Goal: Task Accomplishment & Management: Use online tool/utility

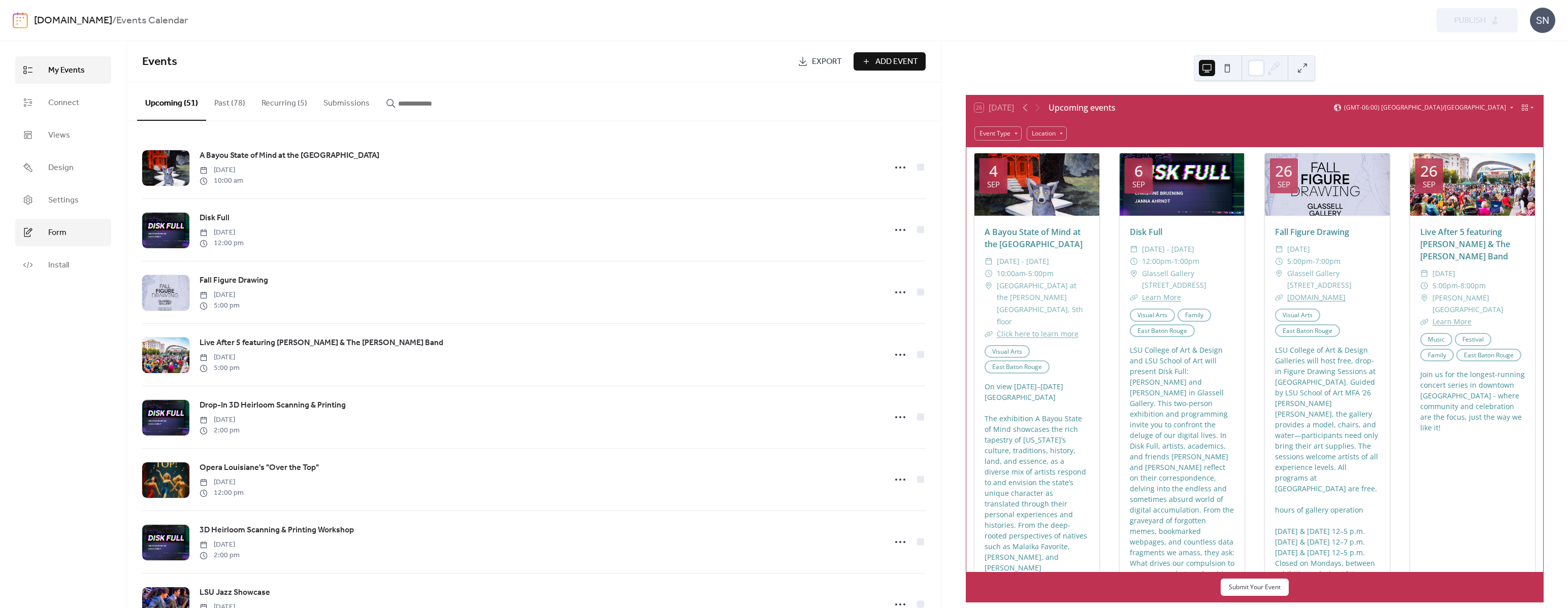
click at [42, 229] on link "Form" at bounding box center [63, 232] width 96 height 27
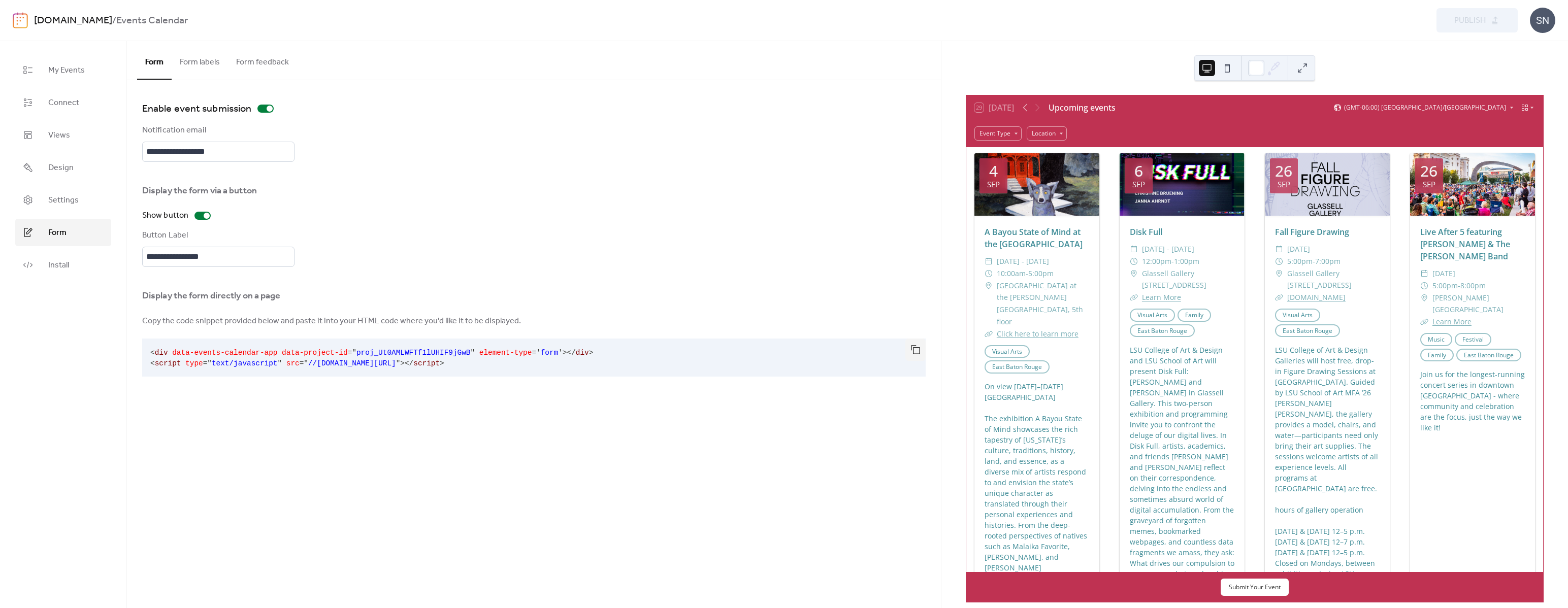
click at [200, 66] on button "Form labels" at bounding box center [200, 60] width 57 height 38
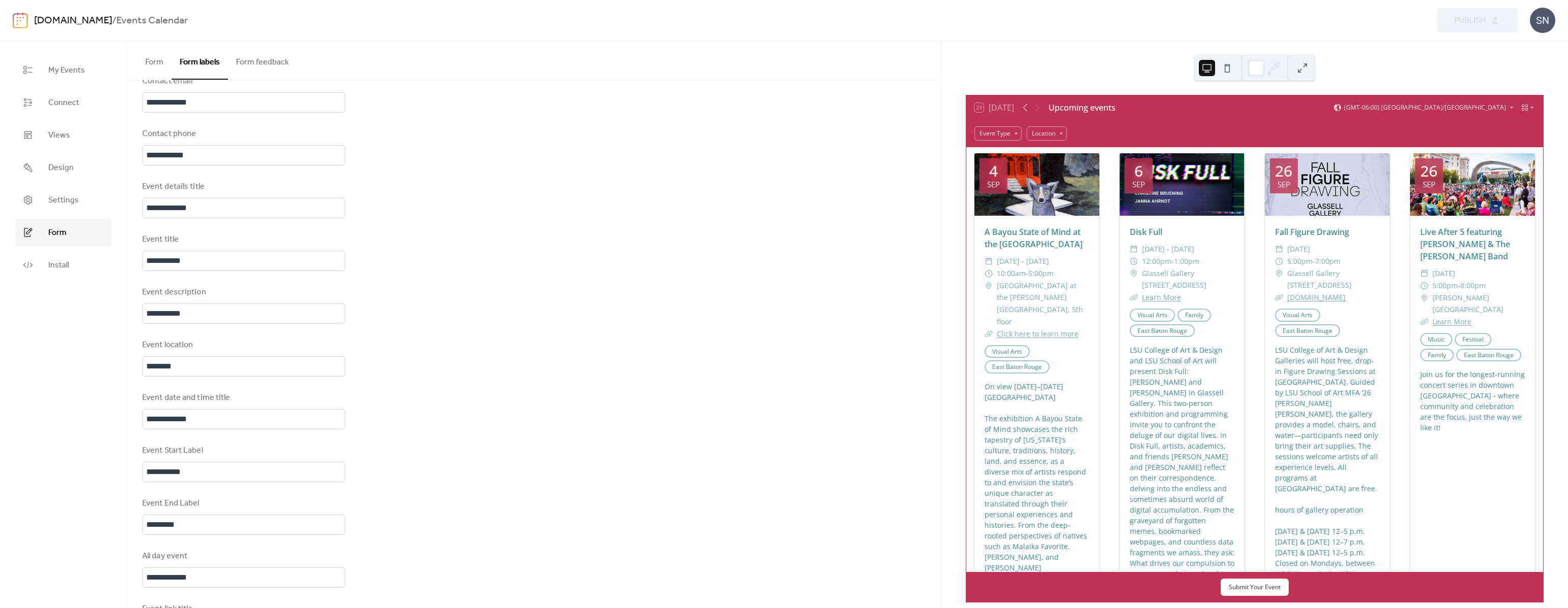
scroll to position [204, 0]
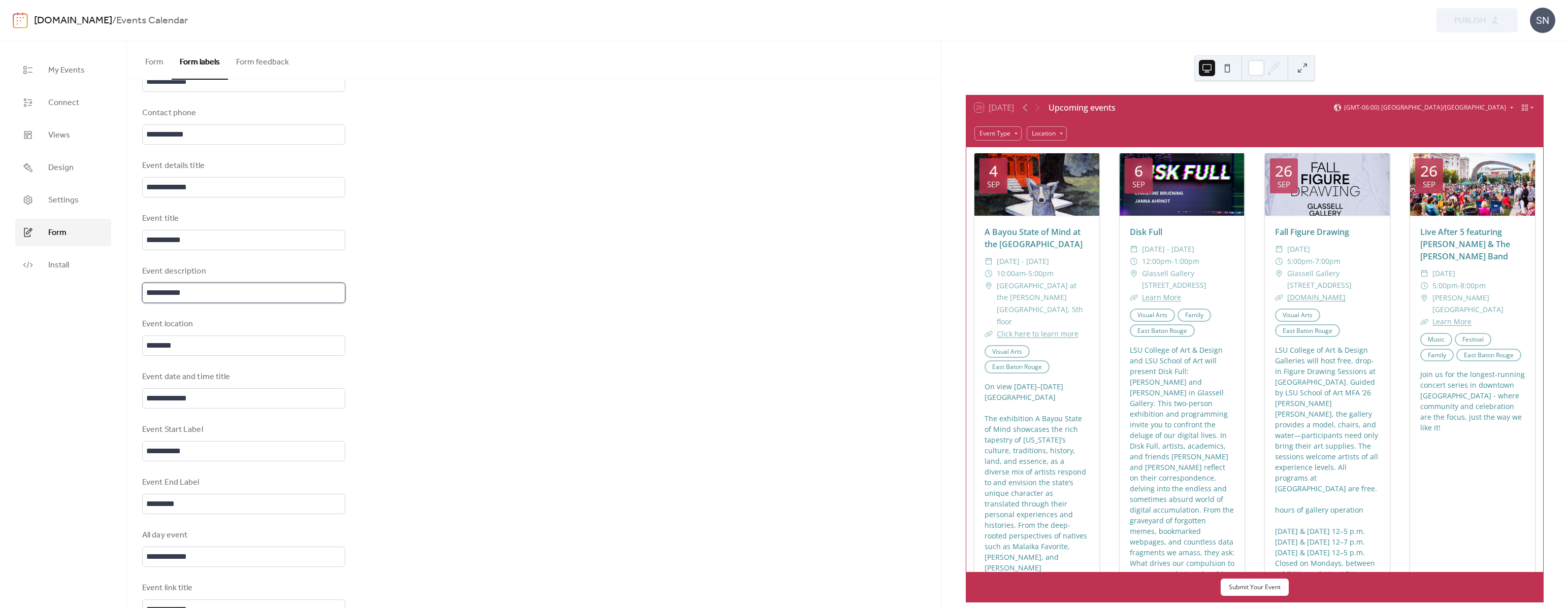
click at [246, 288] on input "**********" at bounding box center [244, 293] width 203 height 20
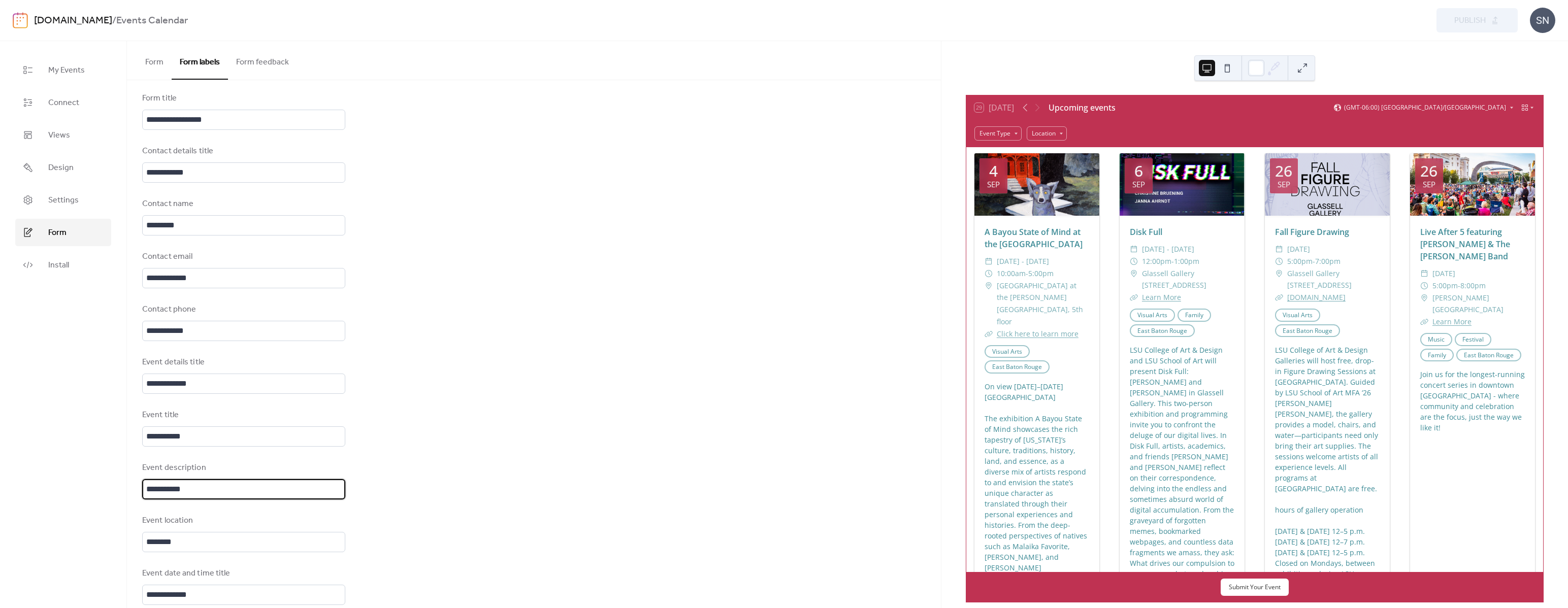
scroll to position [0, 0]
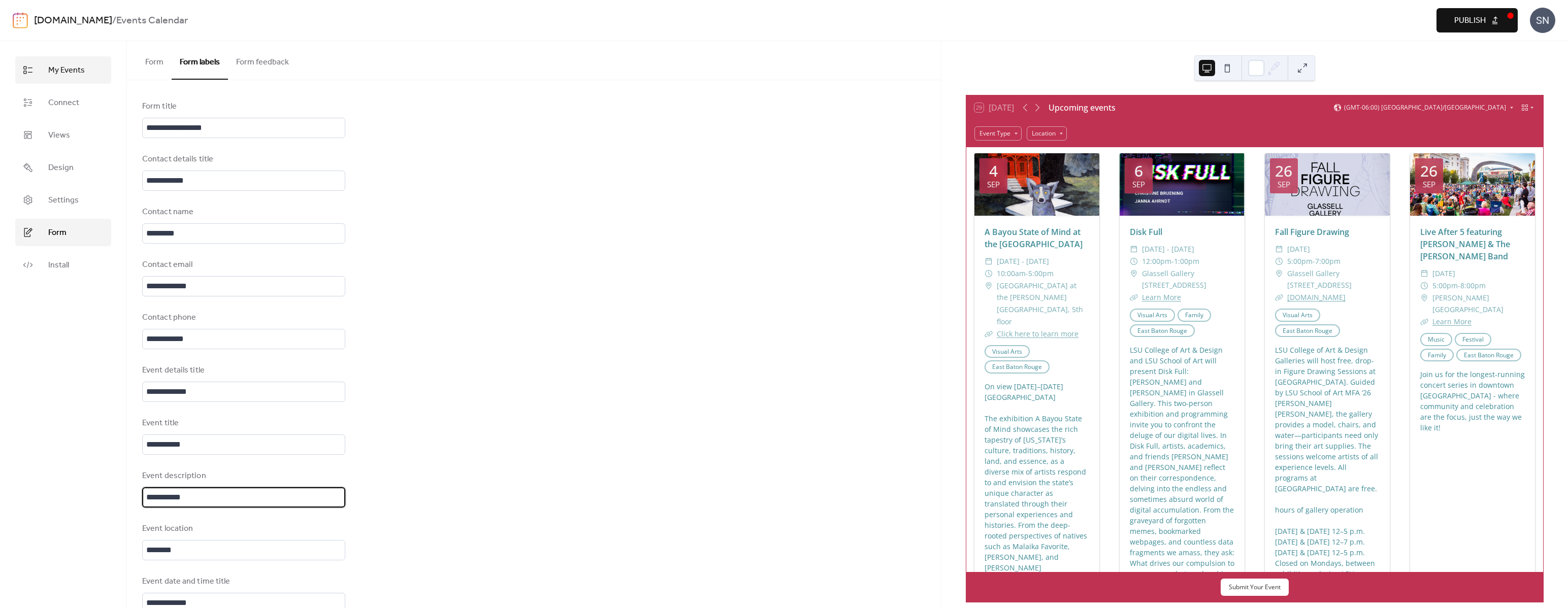
click at [82, 68] on span "My Events" at bounding box center [66, 71] width 37 height 12
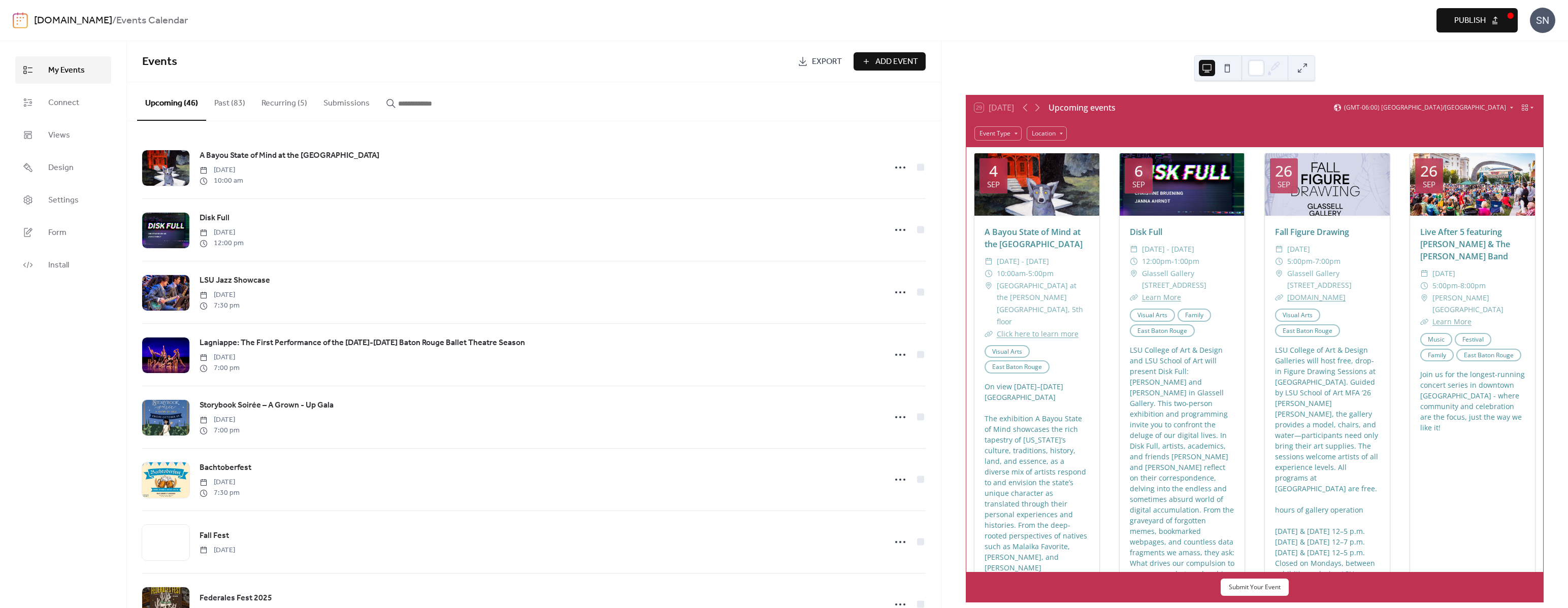
click at [1449, 21] on button "Publish" at bounding box center [1477, 20] width 81 height 24
